Goal: Task Accomplishment & Management: Use online tool/utility

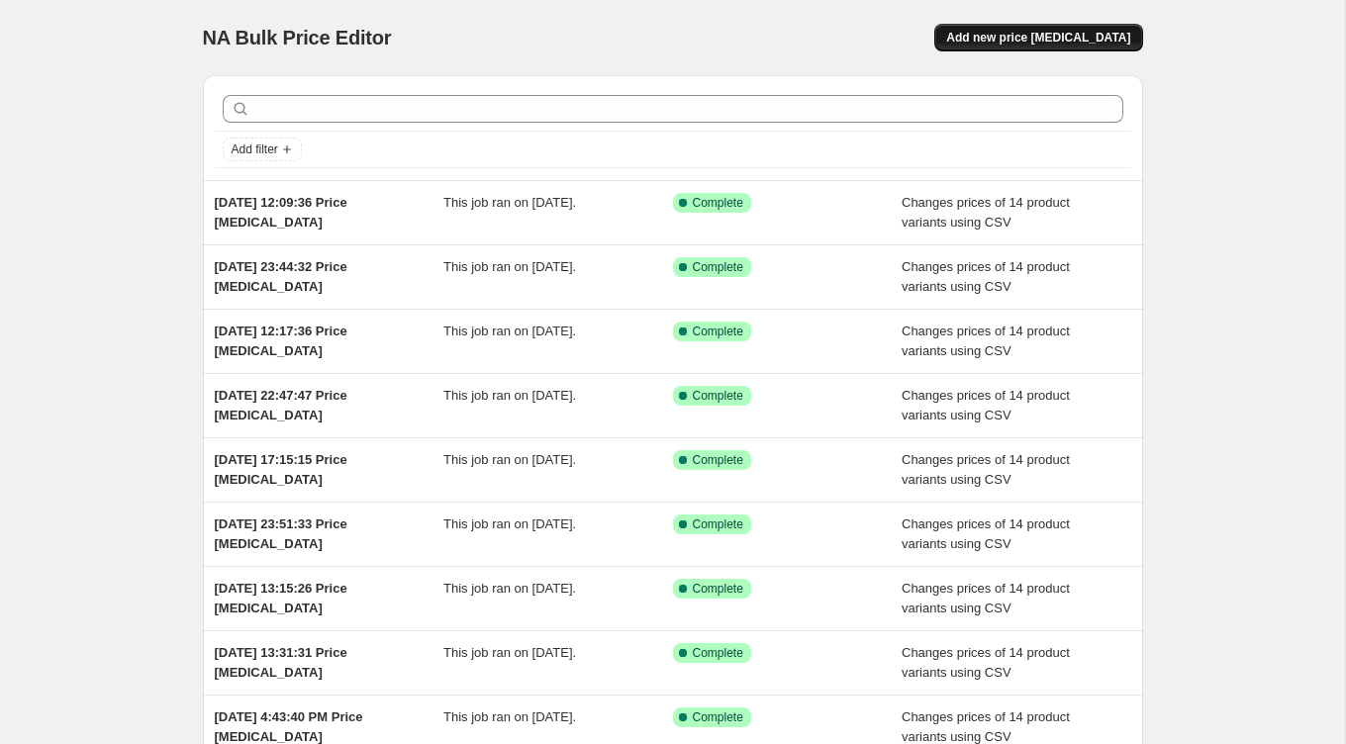
click at [1080, 41] on span "Add new price [MEDICAL_DATA]" at bounding box center [1038, 38] width 184 height 16
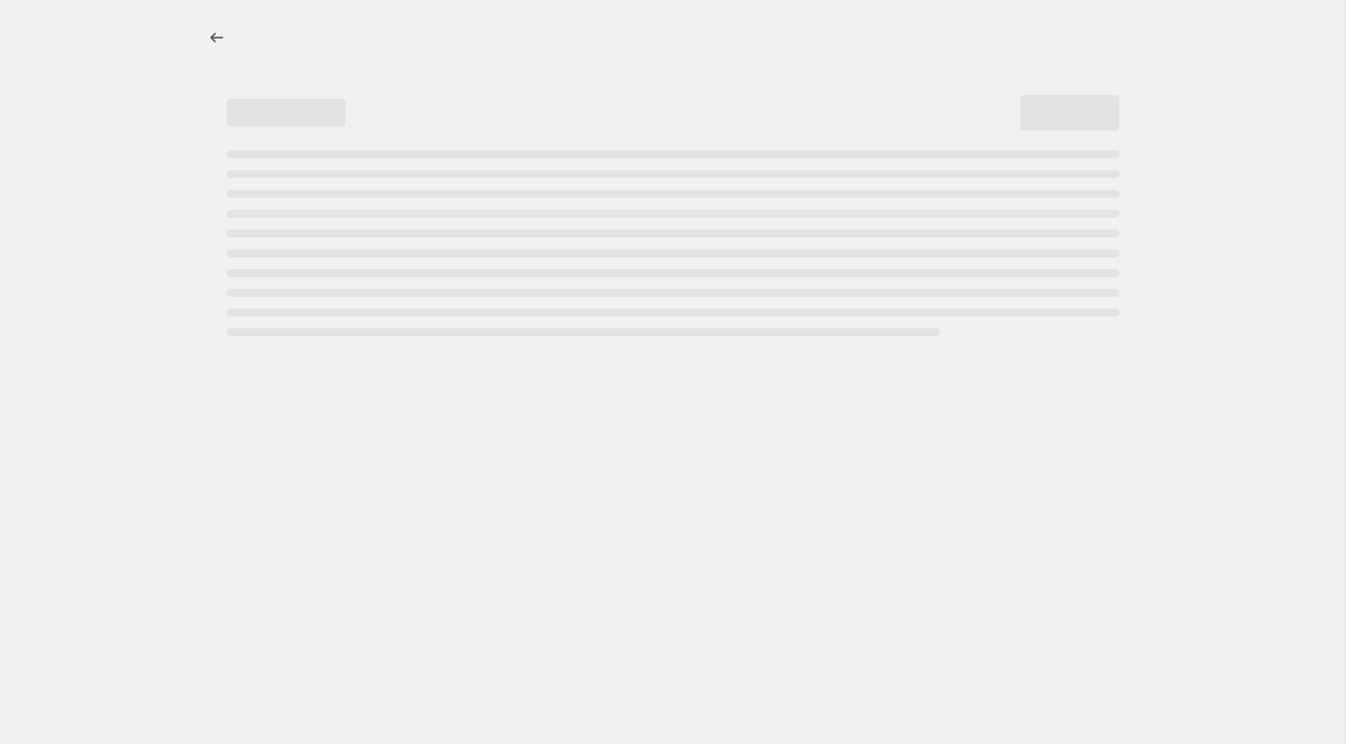
select select "percentage"
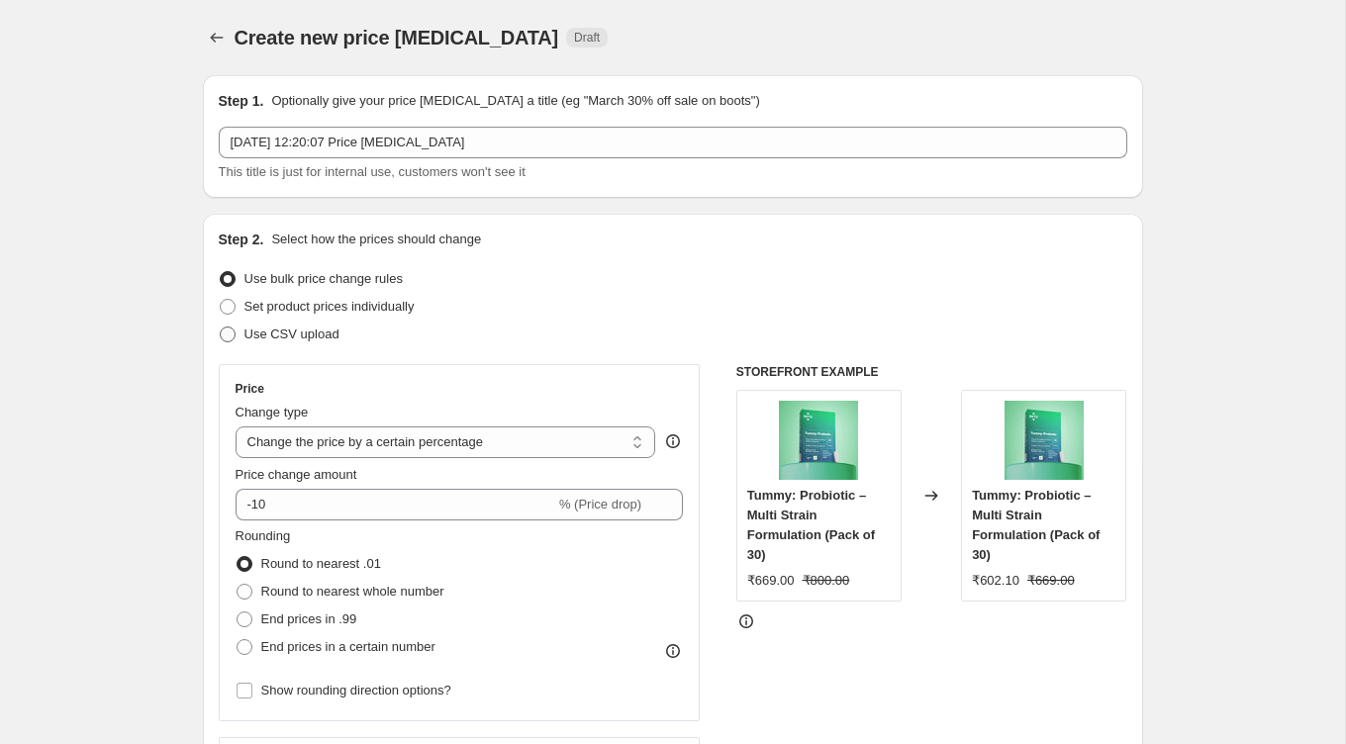
click at [233, 330] on span at bounding box center [228, 335] width 16 height 16
click at [221, 328] on input "Use CSV upload" at bounding box center [220, 327] width 1 height 1
radio input "true"
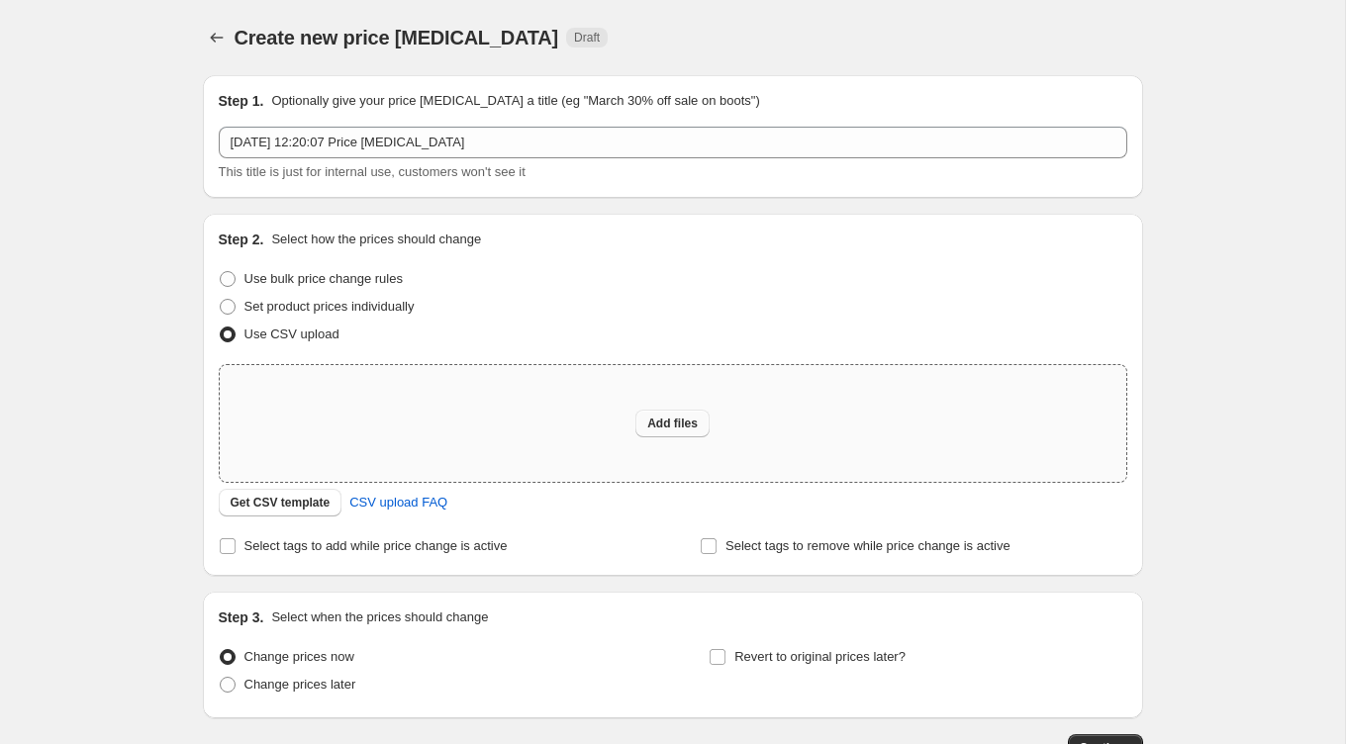
click at [654, 435] on button "Add files" at bounding box center [672, 424] width 74 height 28
type input "C:\fakepath\price change [DATE]-[DATE].csv"
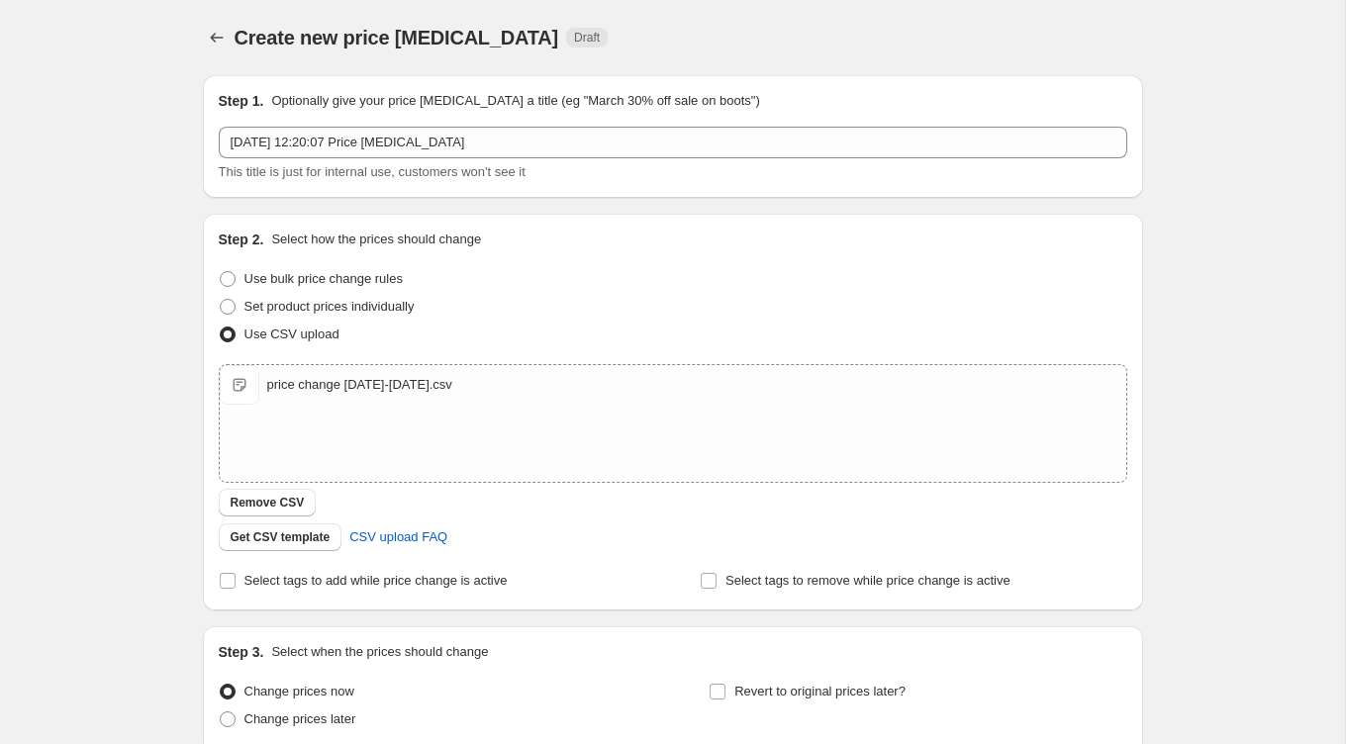
scroll to position [171, 0]
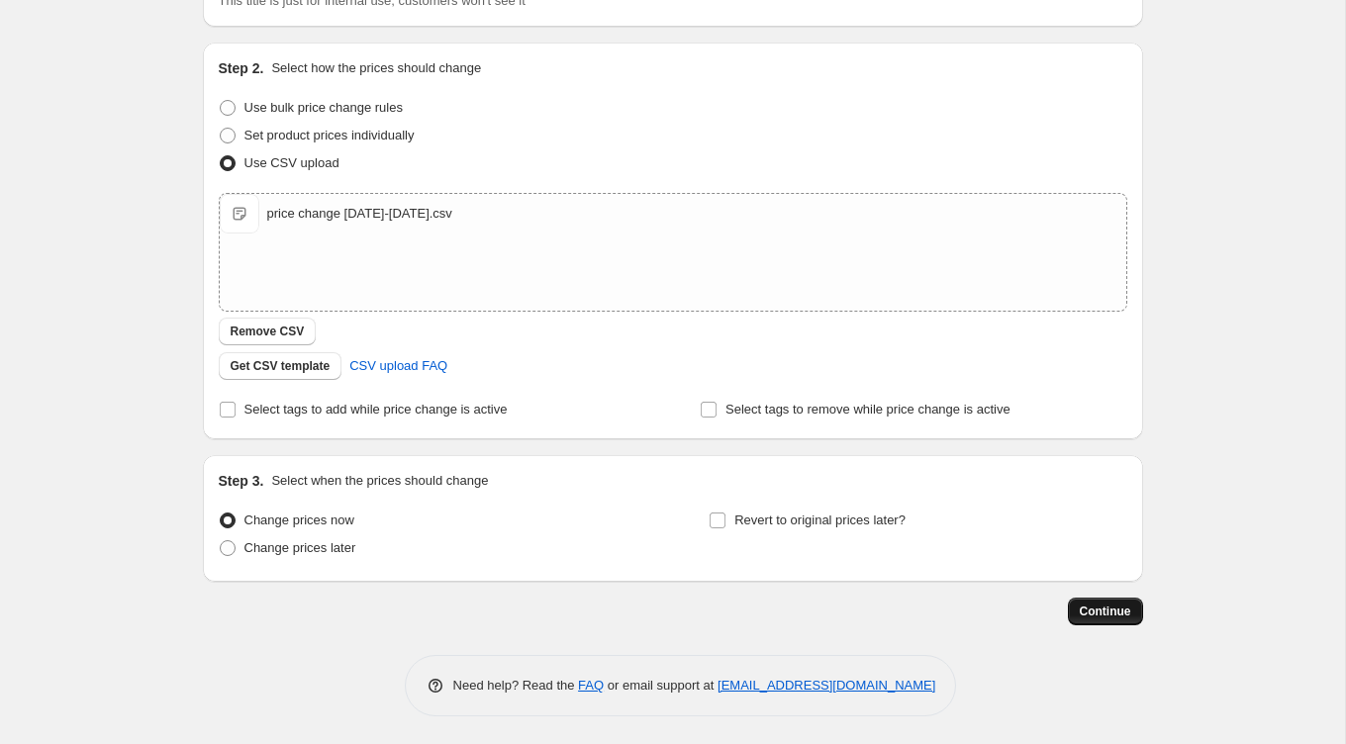
click at [1114, 622] on button "Continue" at bounding box center [1105, 612] width 75 height 28
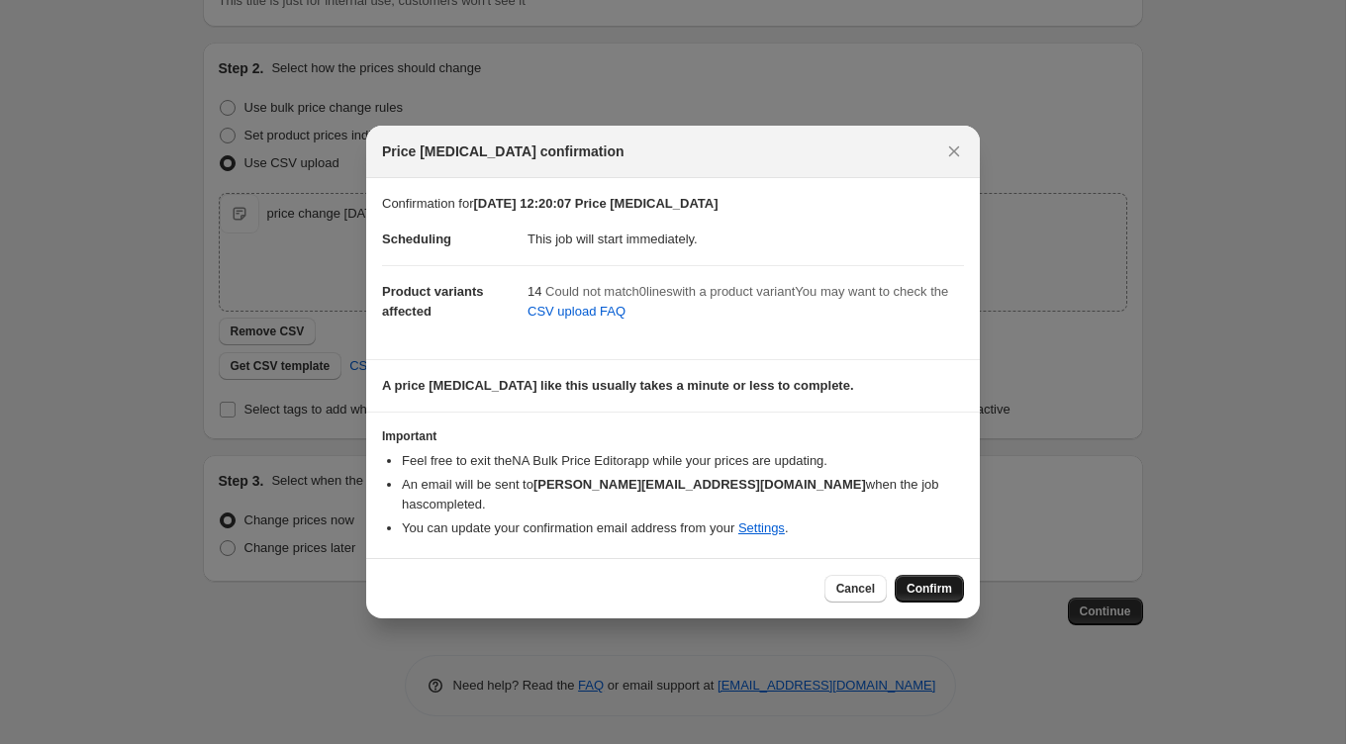
click at [920, 581] on span "Confirm" at bounding box center [930, 589] width 46 height 16
